Goal: Check status: Check status

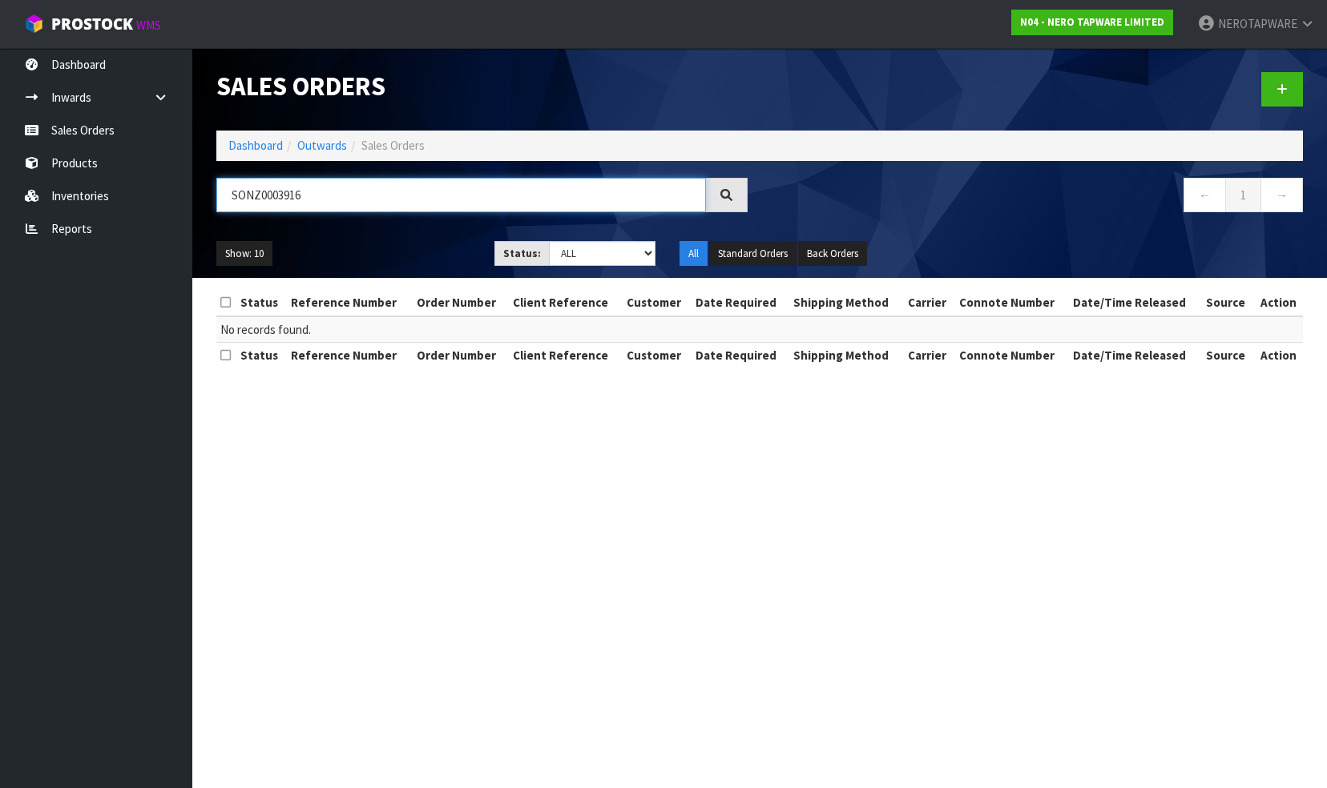
drag, startPoint x: 356, startPoint y: 193, endPoint x: 293, endPoint y: 186, distance: 62.9
click at [293, 186] on input "SONZ0003916" at bounding box center [461, 195] width 490 height 34
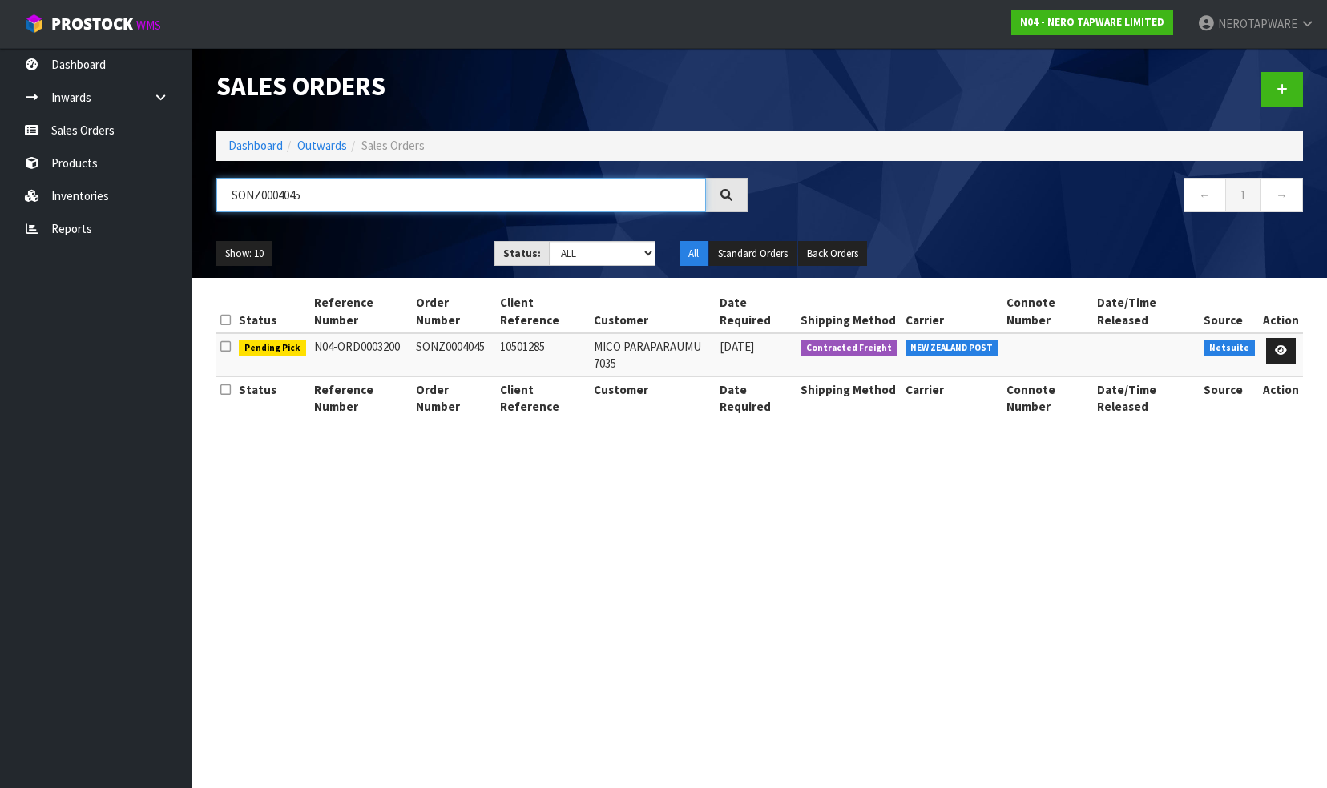
type input "SONZ0004045"
click at [454, 342] on td "SONZ0004045" at bounding box center [454, 354] width 85 height 43
copy td "SONZ0004045"
click at [654, 502] on section "Sales Orders Dashboard Outwards Sales Orders SONZ0004045 ← 1 → Show: 10 5 10 25…" at bounding box center [663, 394] width 1327 height 788
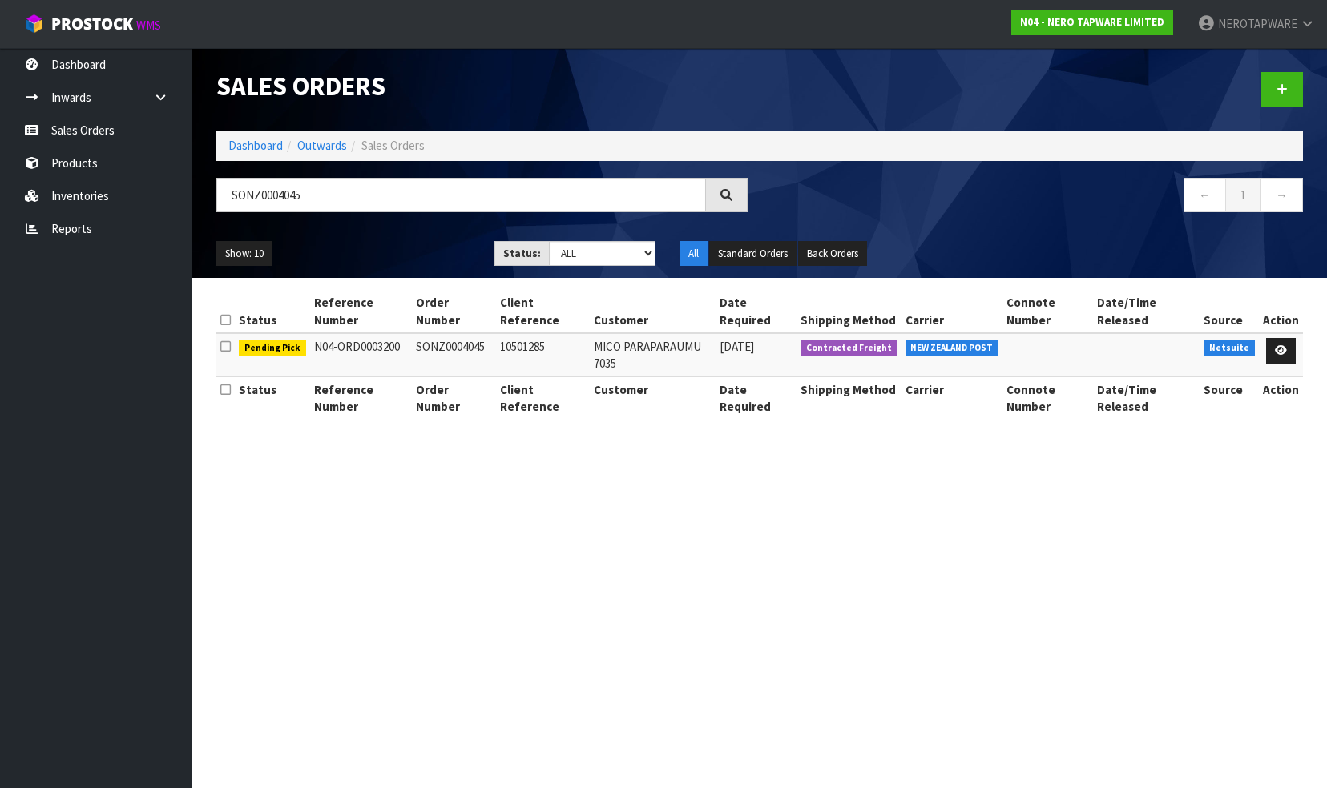
click at [440, 344] on td "SONZ0004045" at bounding box center [454, 354] width 85 height 43
copy td "SONZ0004045"
